Goal: Find specific page/section: Find specific page/section

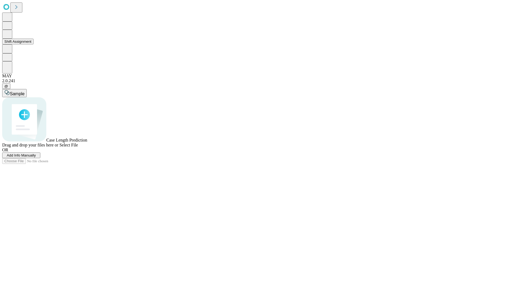
click at [34, 44] on button "Shift Assignment" at bounding box center [17, 42] width 31 height 6
